Goal: Task Accomplishment & Management: Manage account settings

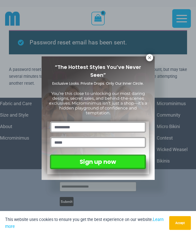
click at [150, 57] on icon at bounding box center [149, 57] width 3 height 3
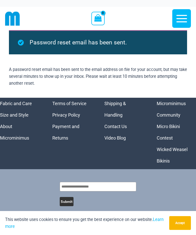
click at [180, 23] on icon "button" at bounding box center [181, 18] width 13 height 13
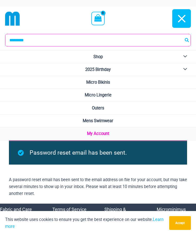
click at [98, 133] on span "My Account" at bounding box center [98, 133] width 22 height 5
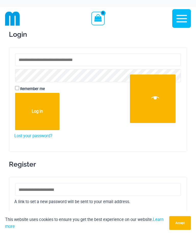
type input "**********"
click at [37, 112] on button "Log in" at bounding box center [37, 111] width 44 height 37
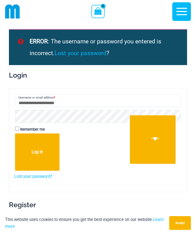
click at [26, 178] on link "Lost your password?" at bounding box center [33, 176] width 38 height 5
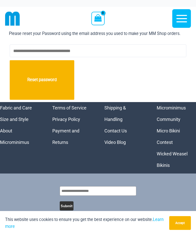
click at [31, 84] on button "Reset password" at bounding box center [42, 79] width 64 height 39
click at [29, 52] on input "Username or Email Address" at bounding box center [98, 50] width 176 height 13
click at [32, 46] on input "Username or Email Address" at bounding box center [98, 50] width 176 height 13
click at [29, 53] on input "Username or Email Address" at bounding box center [98, 50] width 176 height 13
type input "**********"
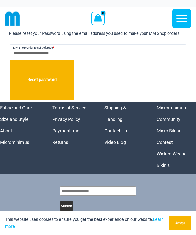
click at [33, 85] on button "Reset password" at bounding box center [42, 79] width 64 height 39
